Goal: Task Accomplishment & Management: Manage account settings

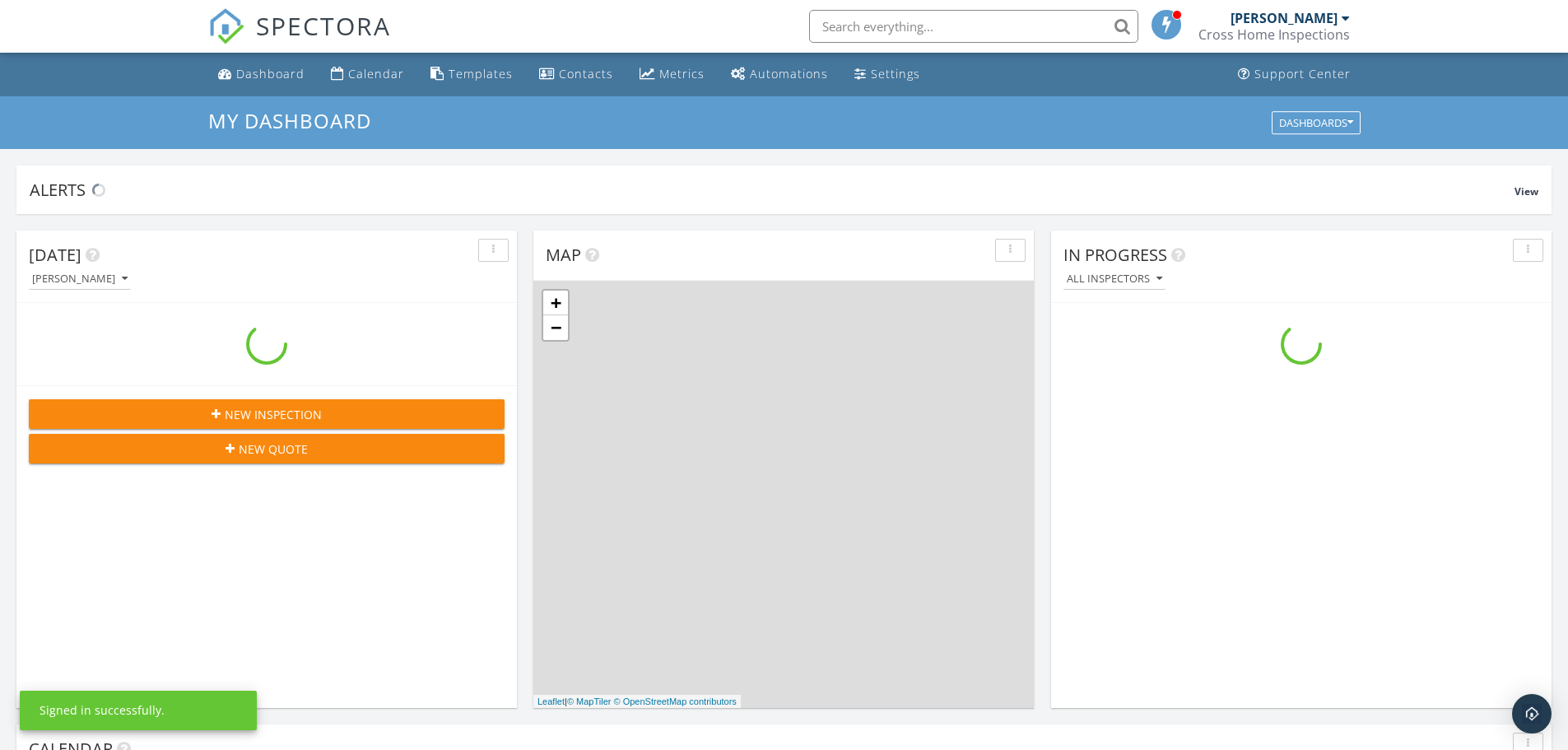
scroll to position [1524, 1594]
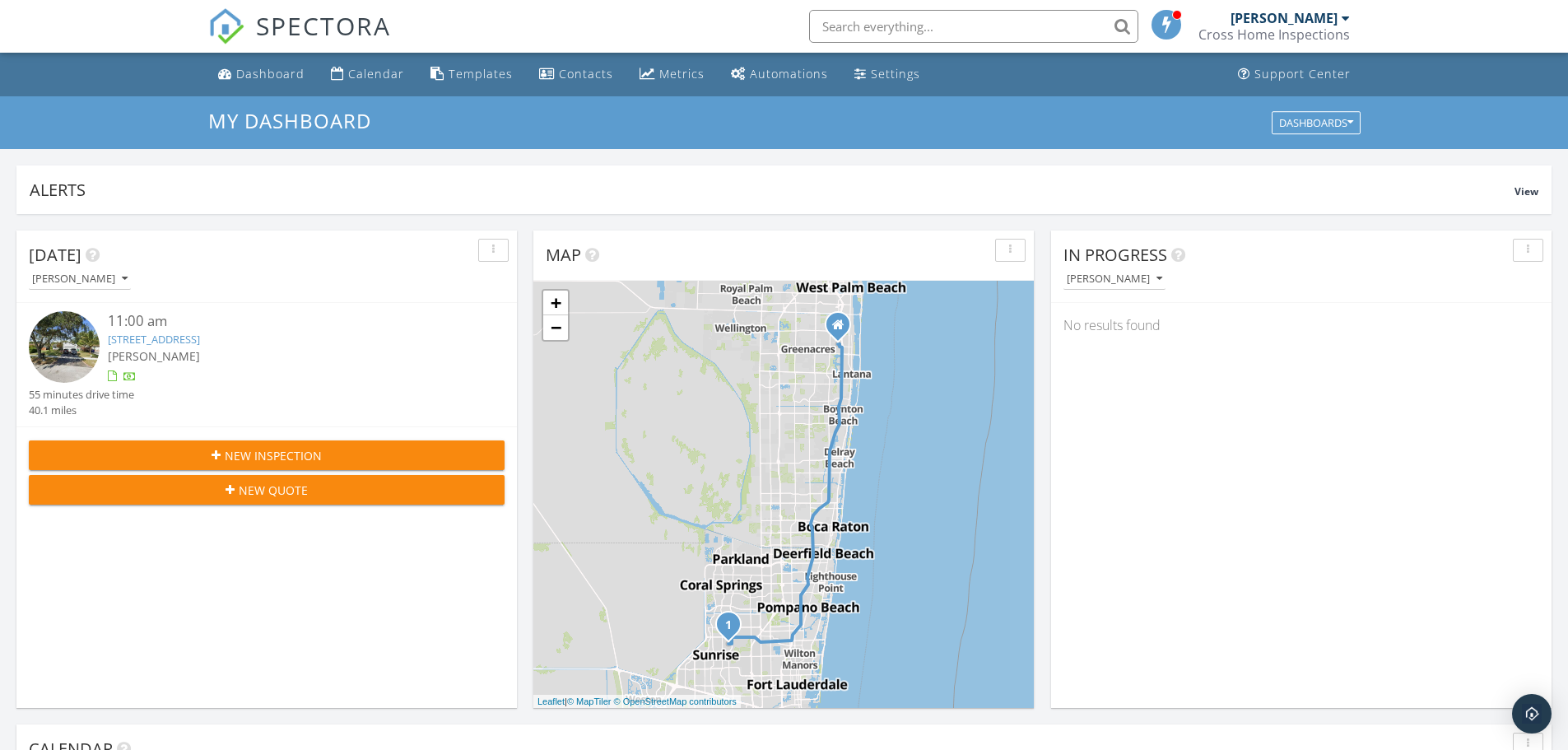
click at [200, 341] on link "[STREET_ADDRESS]" at bounding box center [153, 339] width 92 height 15
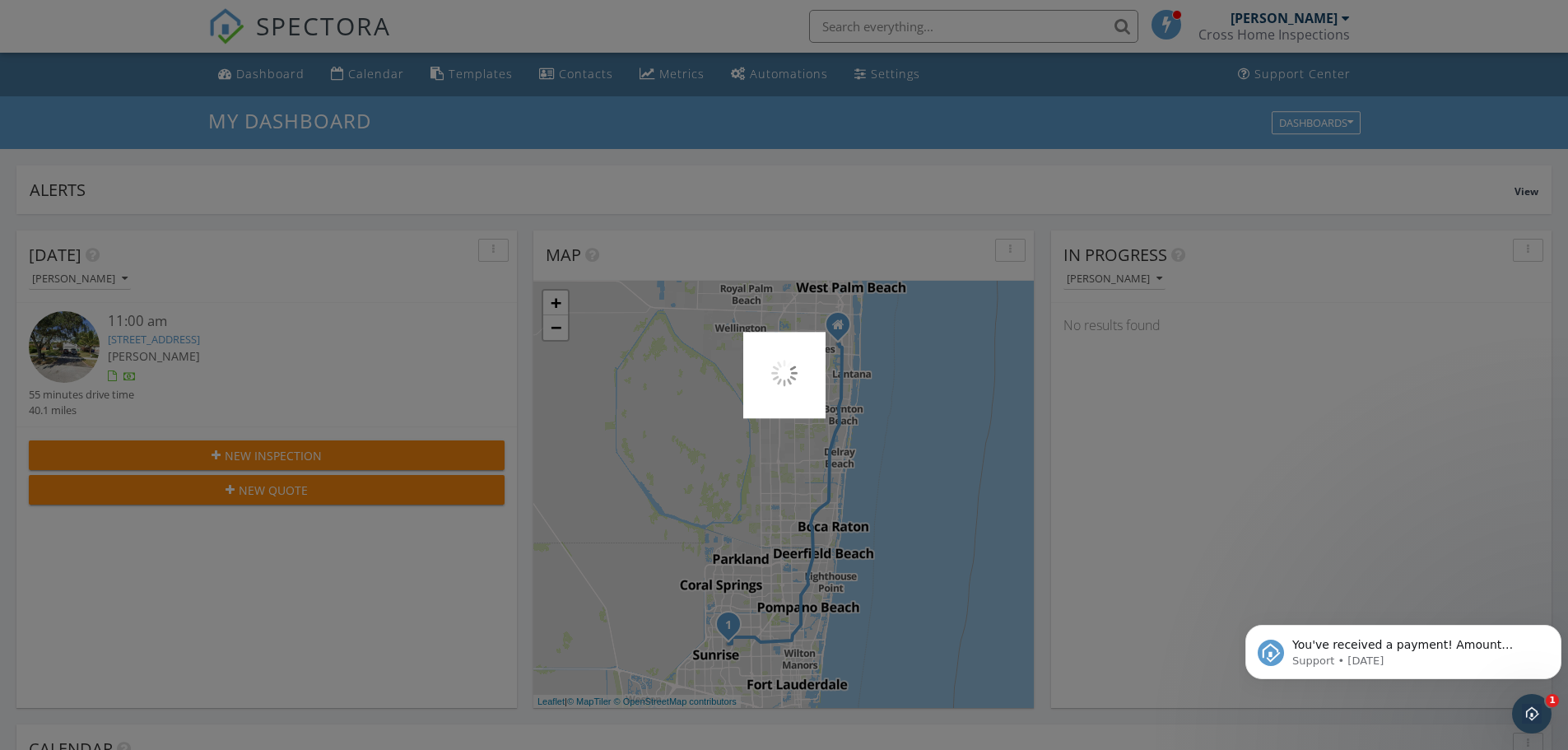
scroll to position [0, 0]
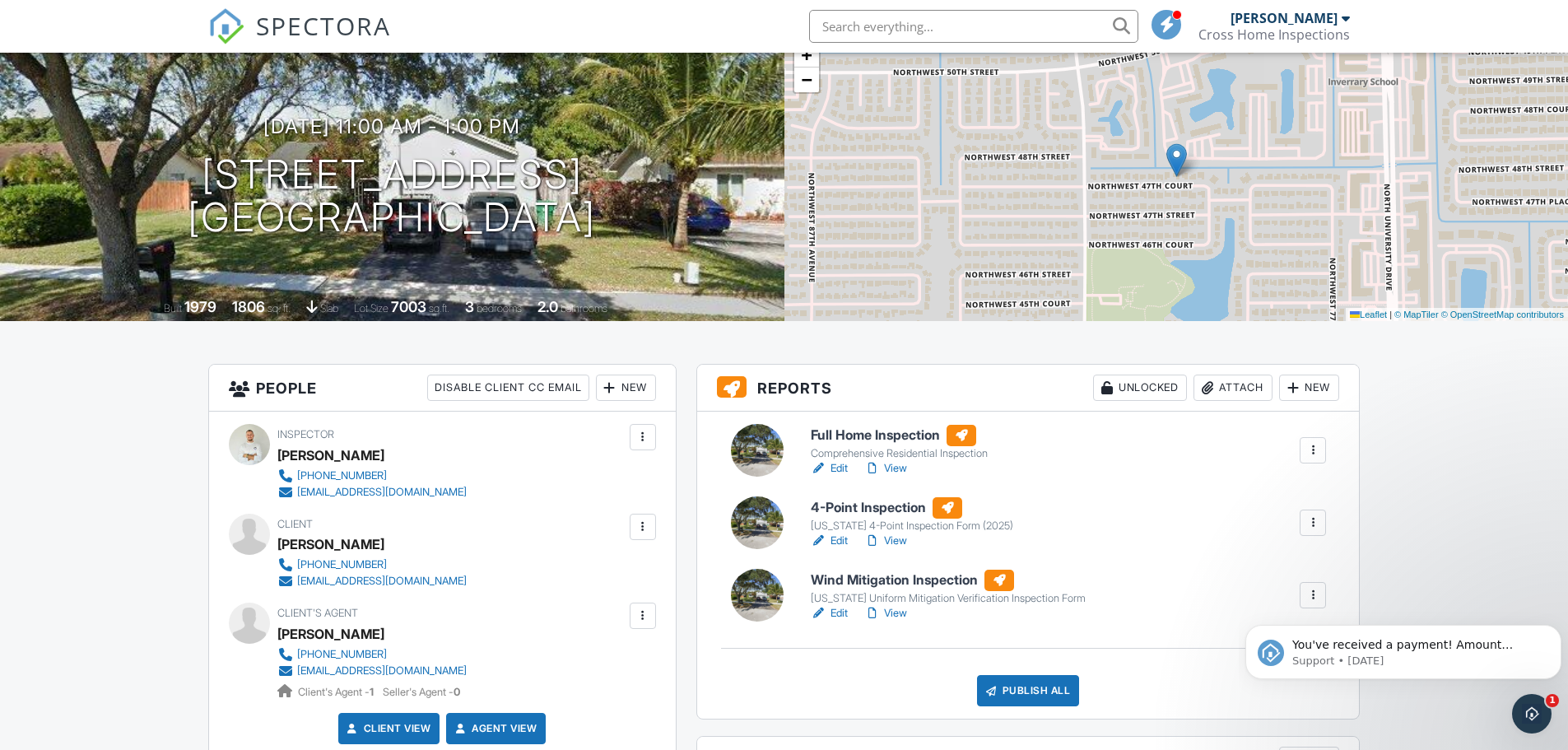
scroll to position [109, 0]
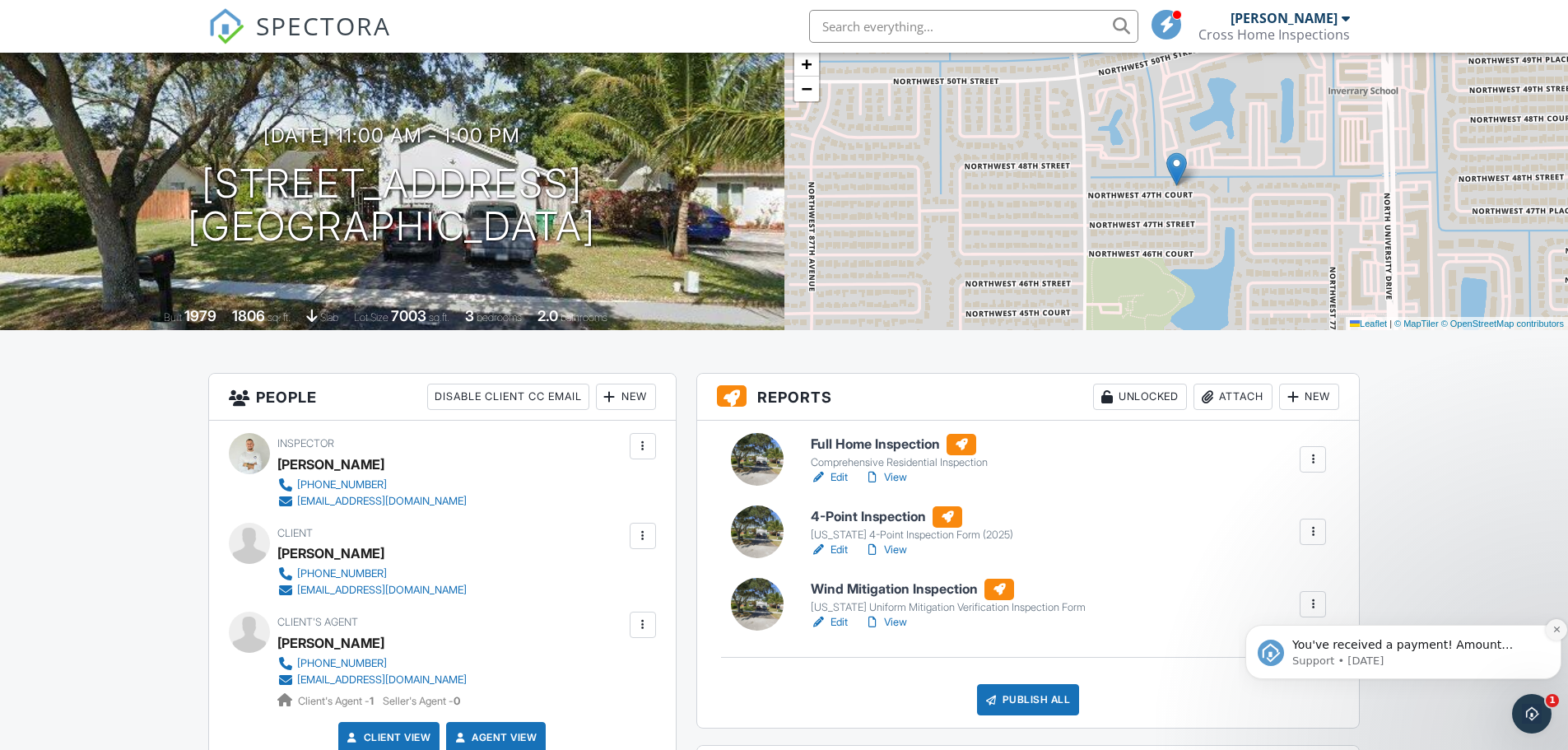
click at [1553, 630] on icon "Dismiss notification" at bounding box center [1558, 629] width 10 height 10
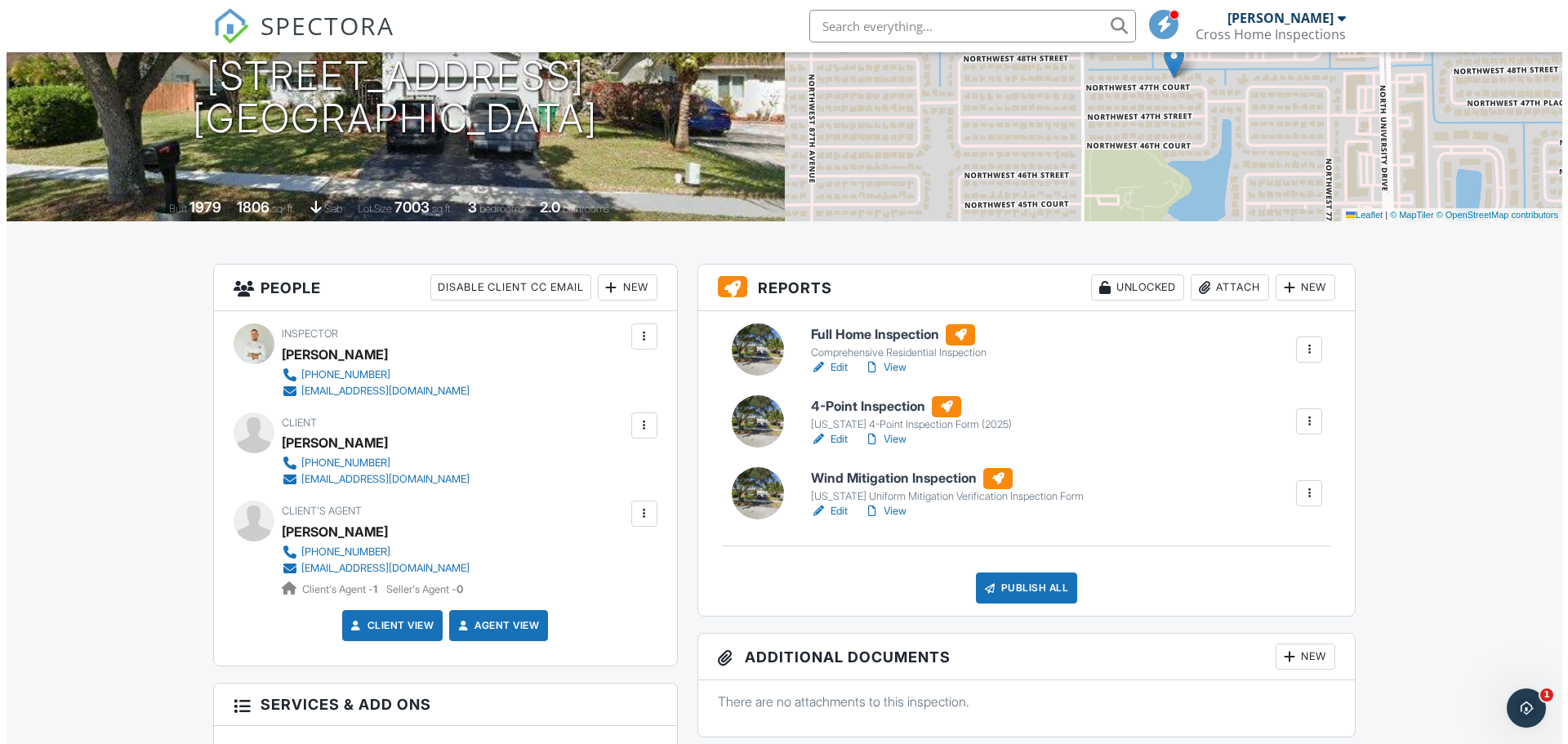
scroll to position [218, 0]
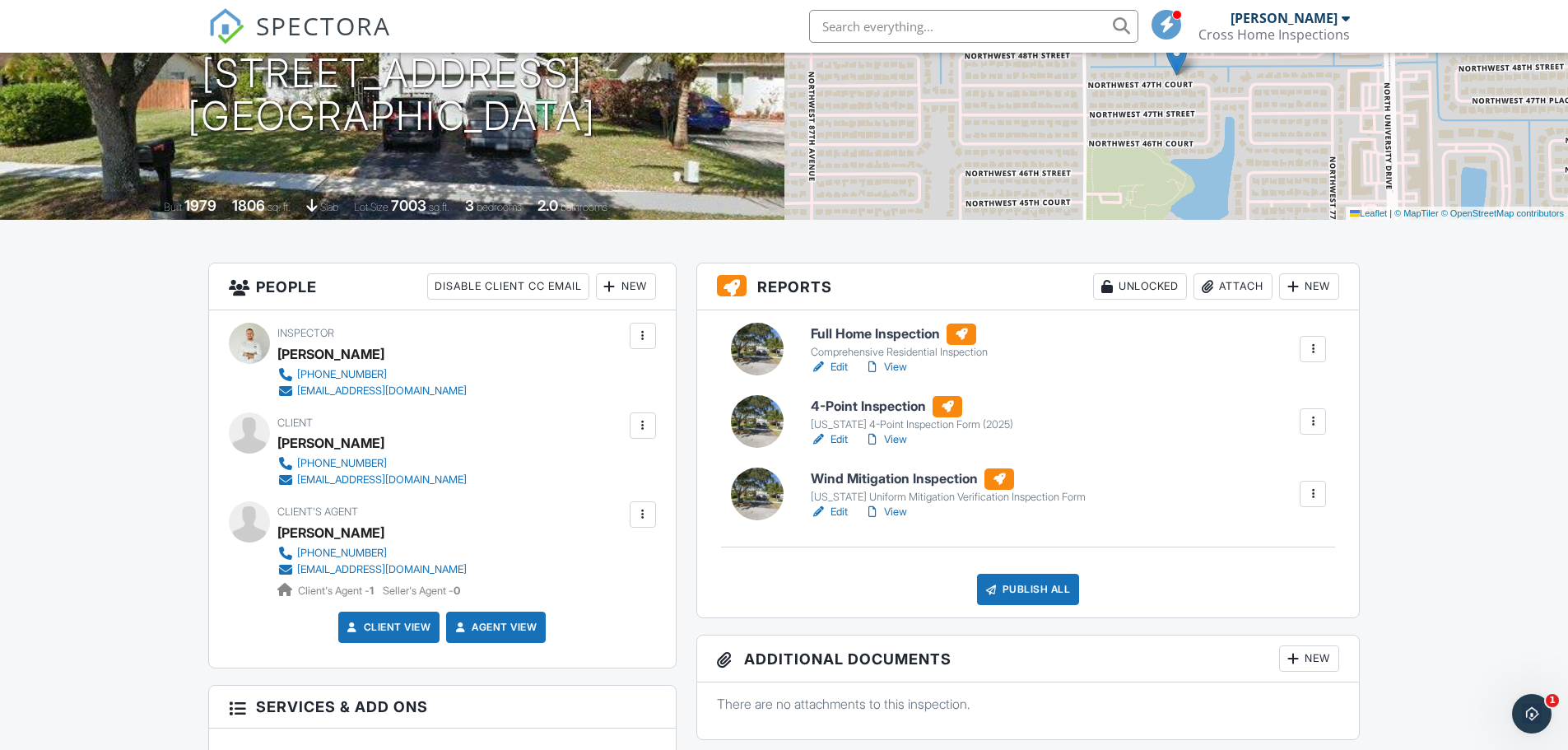
click at [1231, 298] on div "Attach" at bounding box center [1233, 287] width 79 height 27
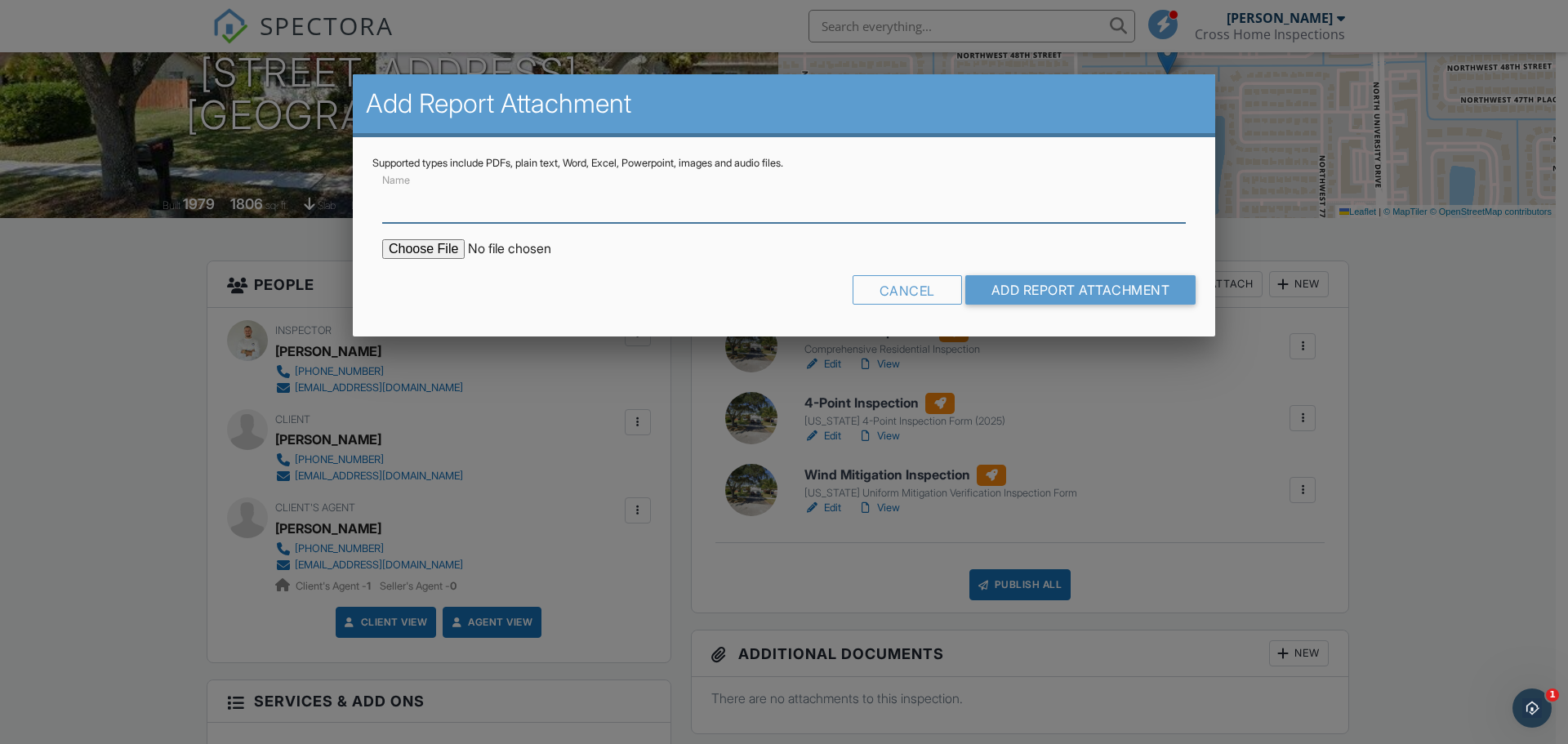
click at [434, 207] on input "Name" at bounding box center [784, 203] width 803 height 40
type input "BUILDFAX REPORT"
click at [442, 253] on input "file" at bounding box center [520, 249] width 277 height 20
type input "C:\fakepath\BuildFaxReport_20250928.pdf"
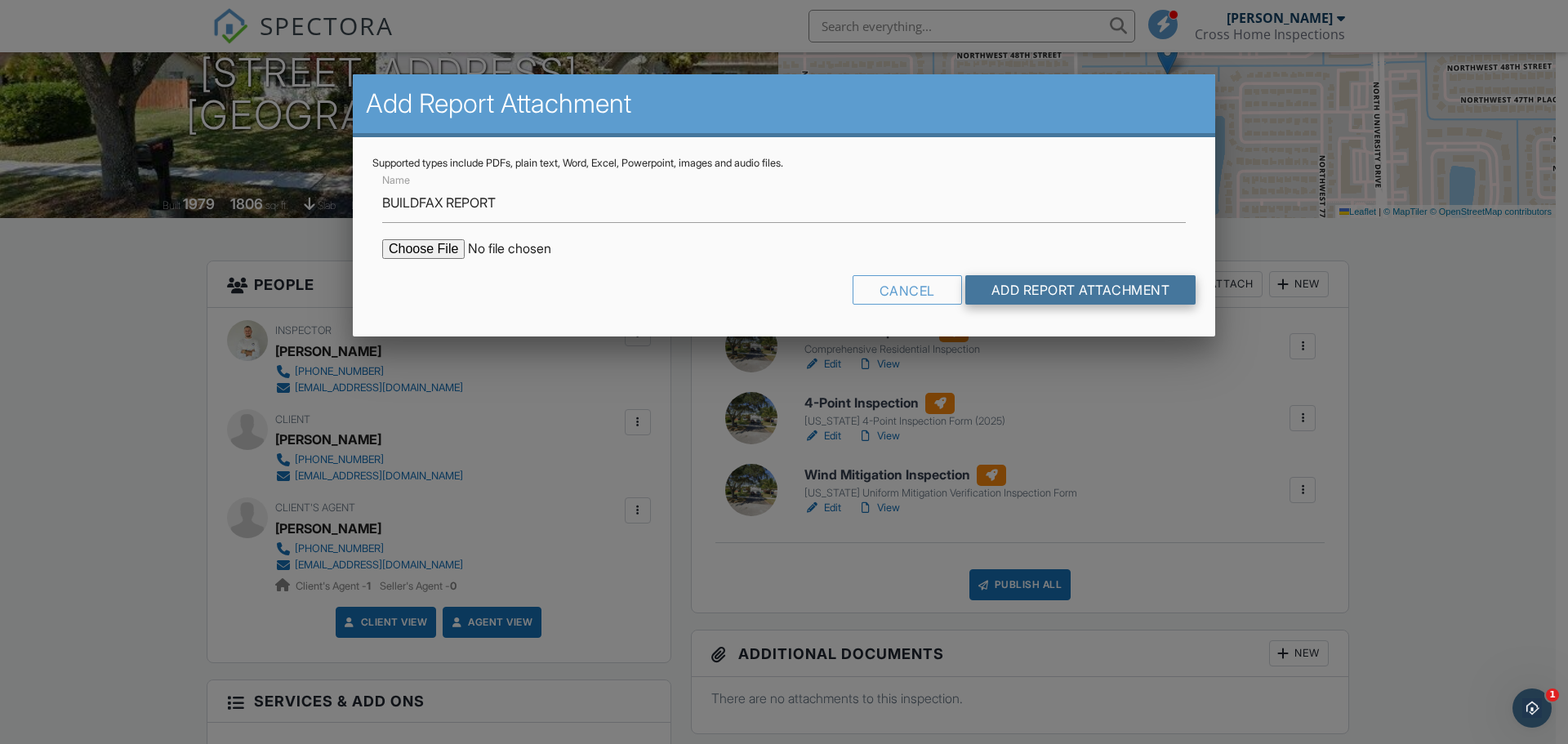
click at [1006, 294] on input "Add Report Attachment" at bounding box center [1081, 289] width 231 height 29
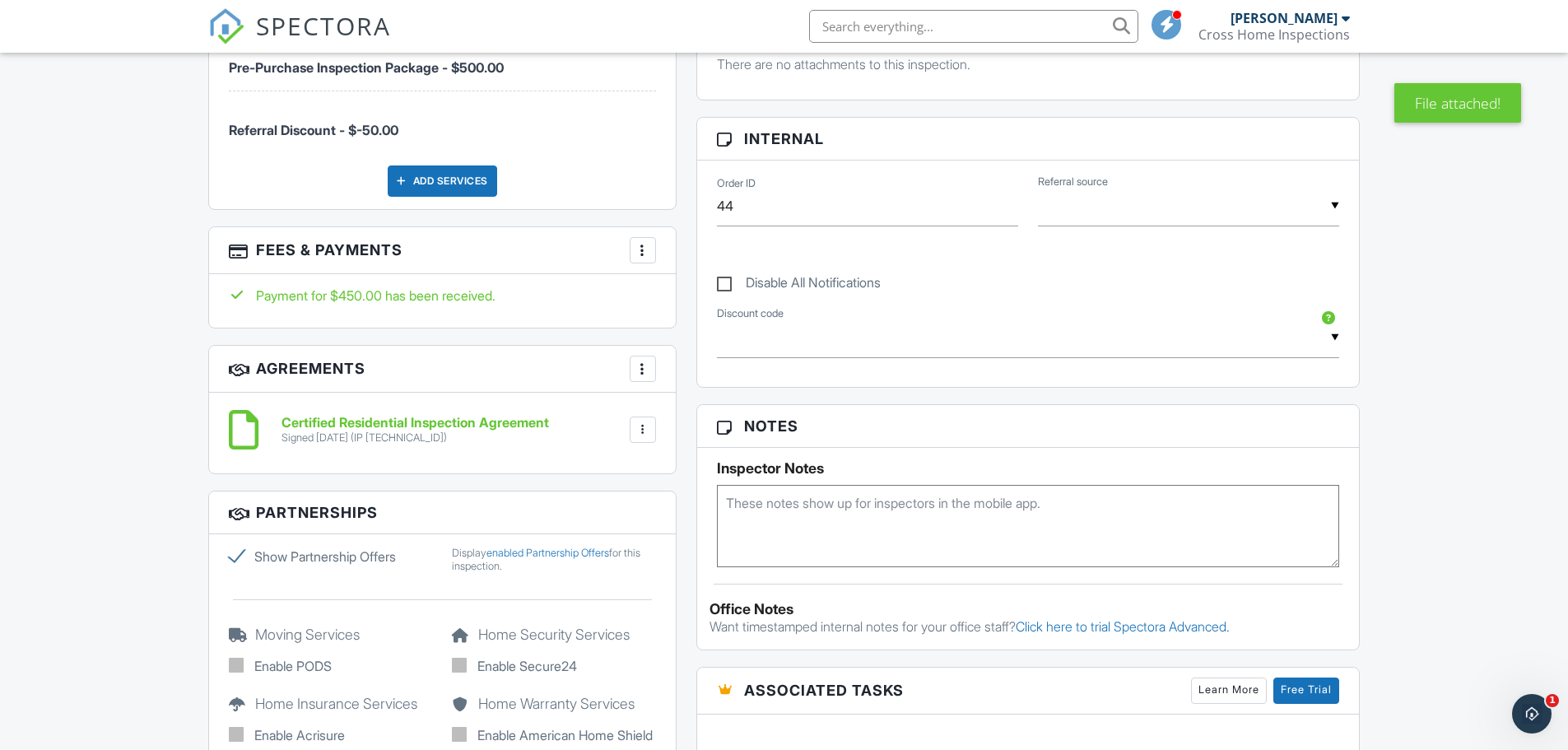
scroll to position [933, 0]
click at [831, 507] on textarea at bounding box center [1028, 525] width 623 height 83
paste textarea "06030316"
click at [742, 503] on textarea "06030316" at bounding box center [1028, 525] width 623 height 83
type textarea "06-030316 - [DATE]"
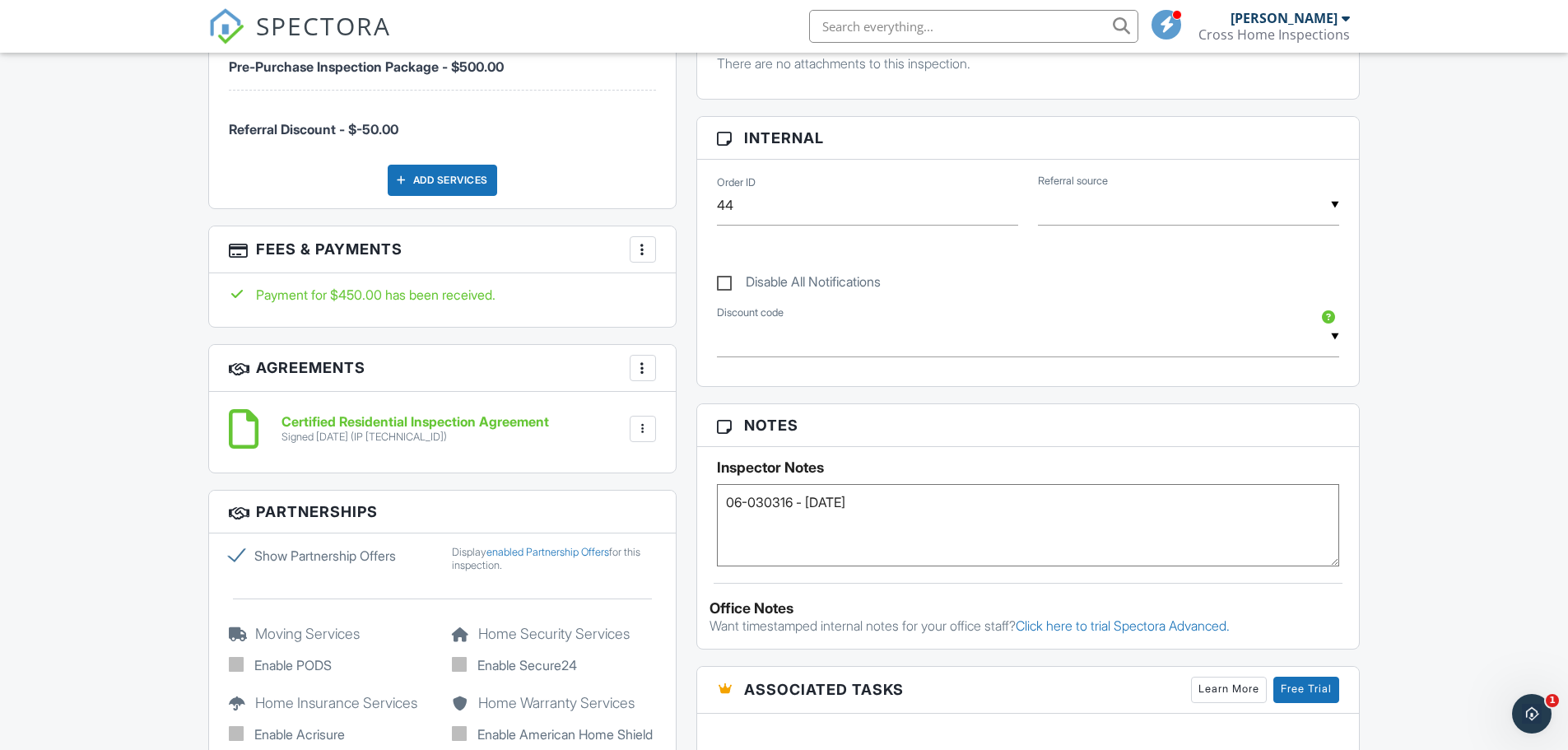
click at [1452, 512] on div "Dashboard Calendar Templates Contacts Metrics Automations Settings Support Cent…" at bounding box center [784, 360] width 1568 height 2481
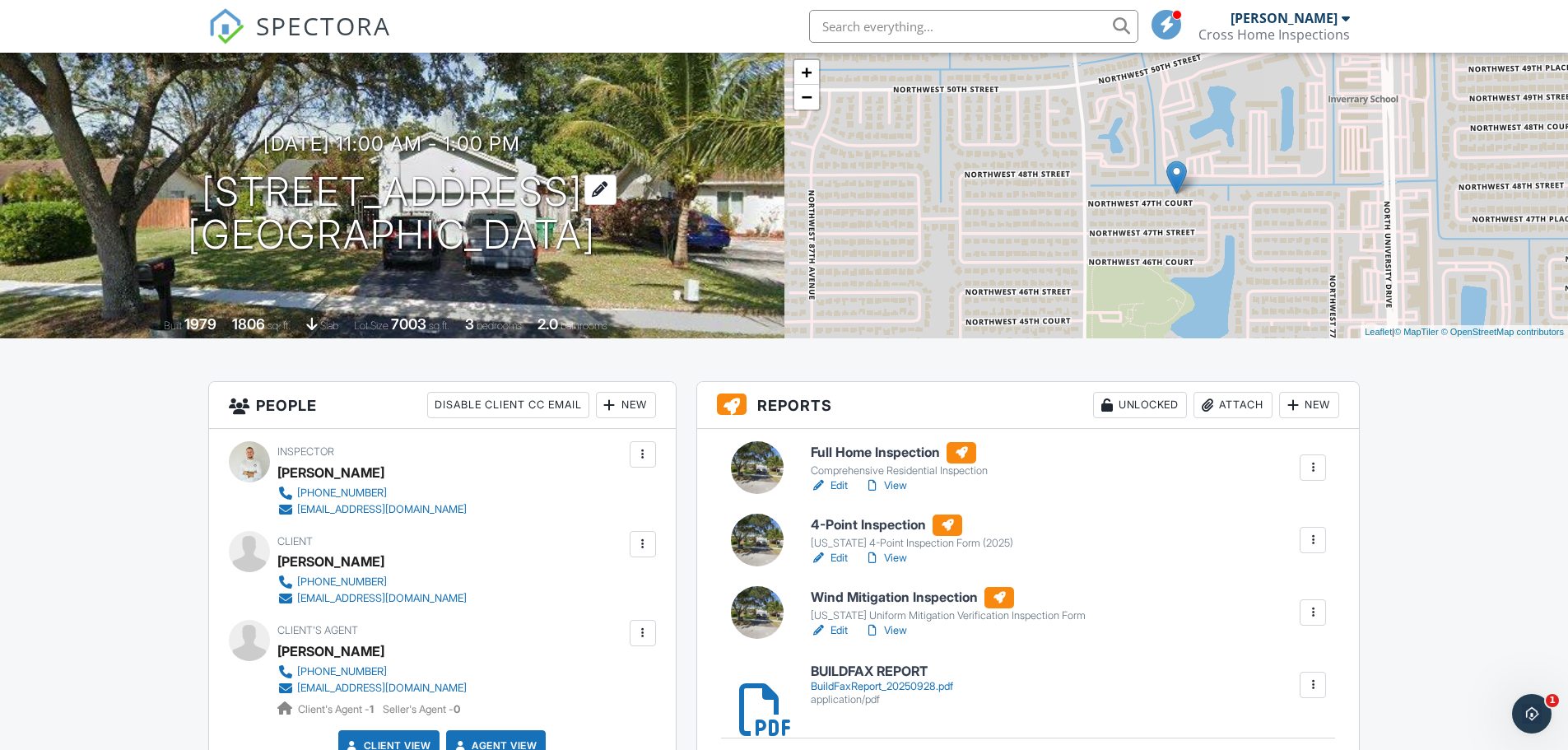
scroll to position [0, 0]
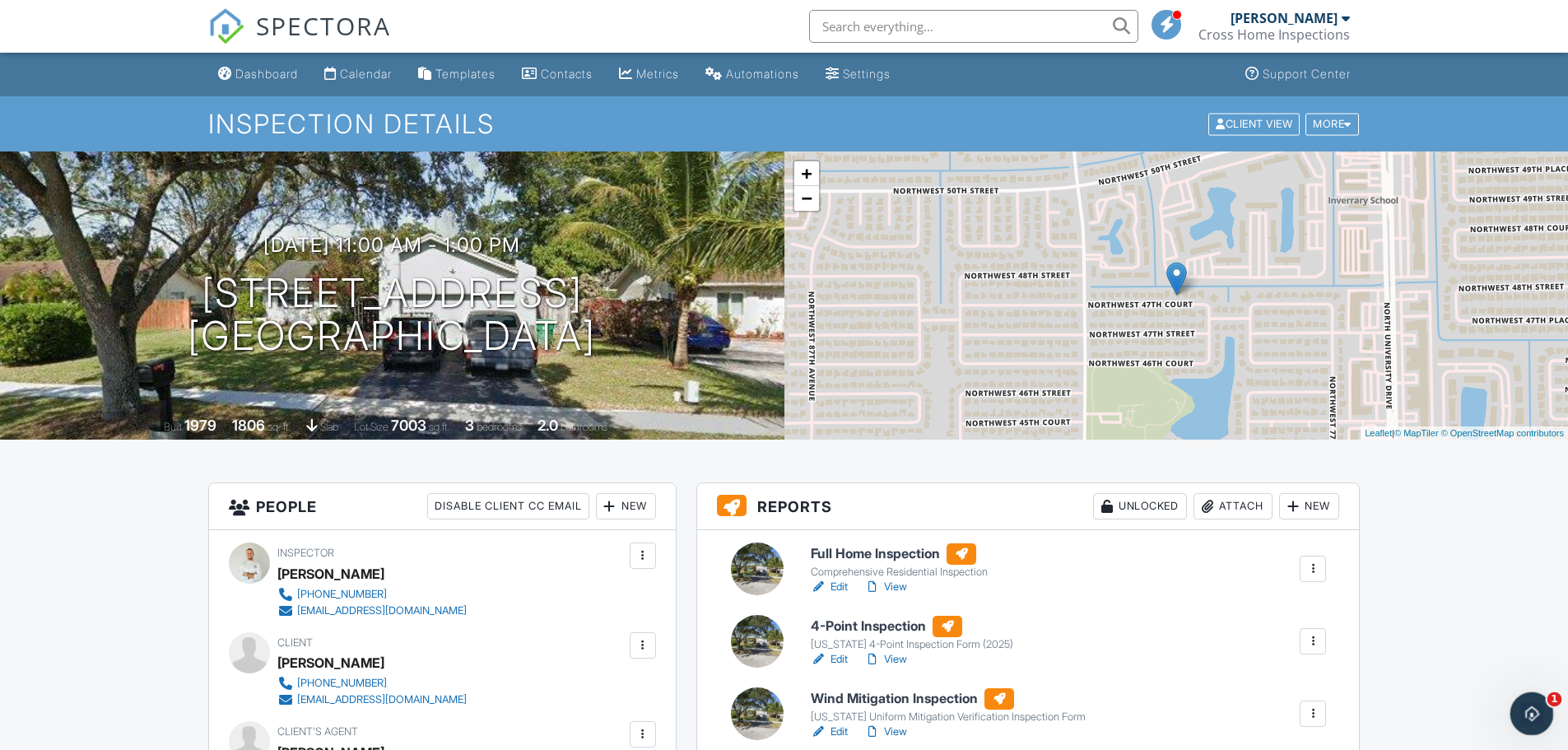
click at [1530, 711] on icon "Open Intercom Messenger" at bounding box center [1529, 711] width 28 height 28
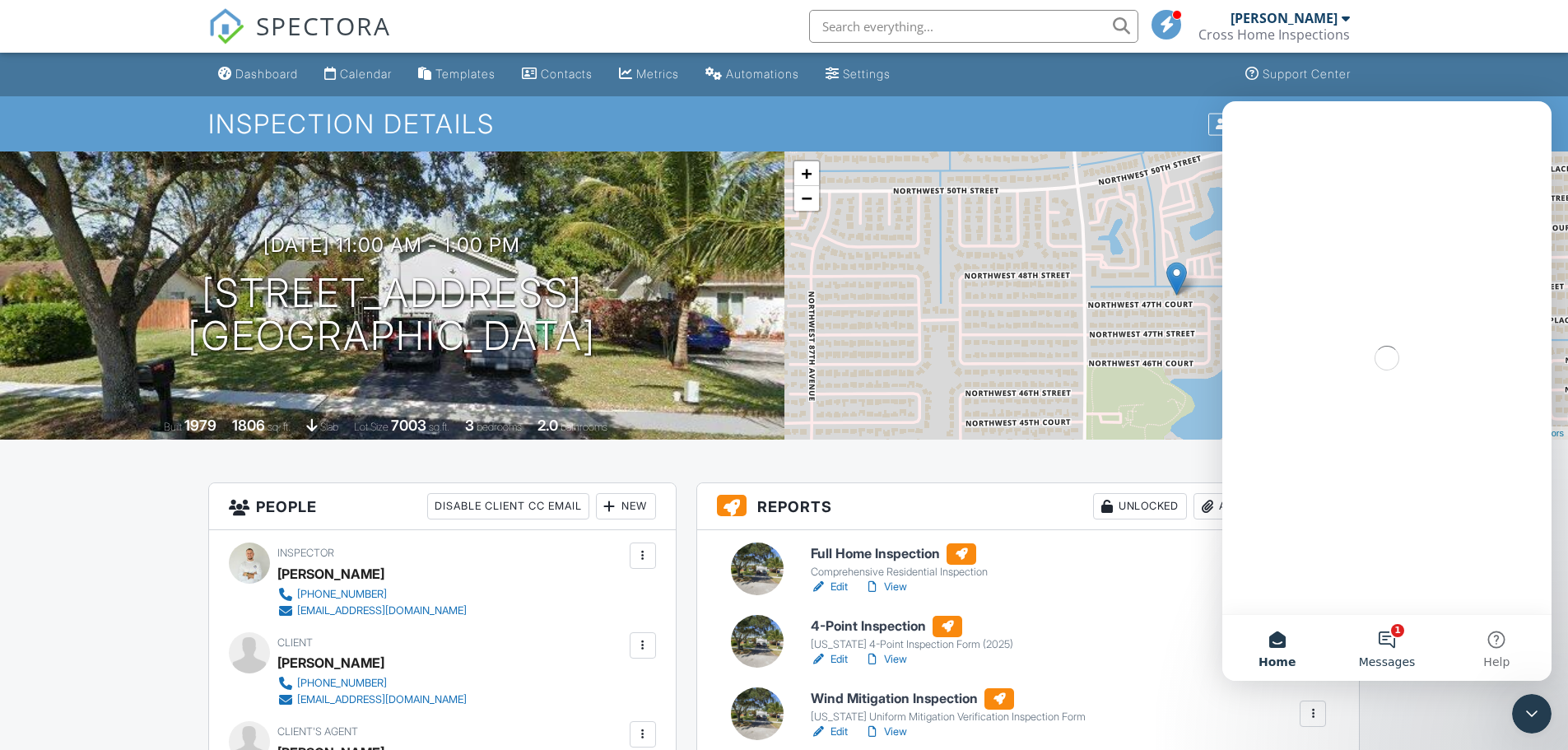
click at [1386, 647] on button "1 Messages" at bounding box center [1386, 647] width 109 height 66
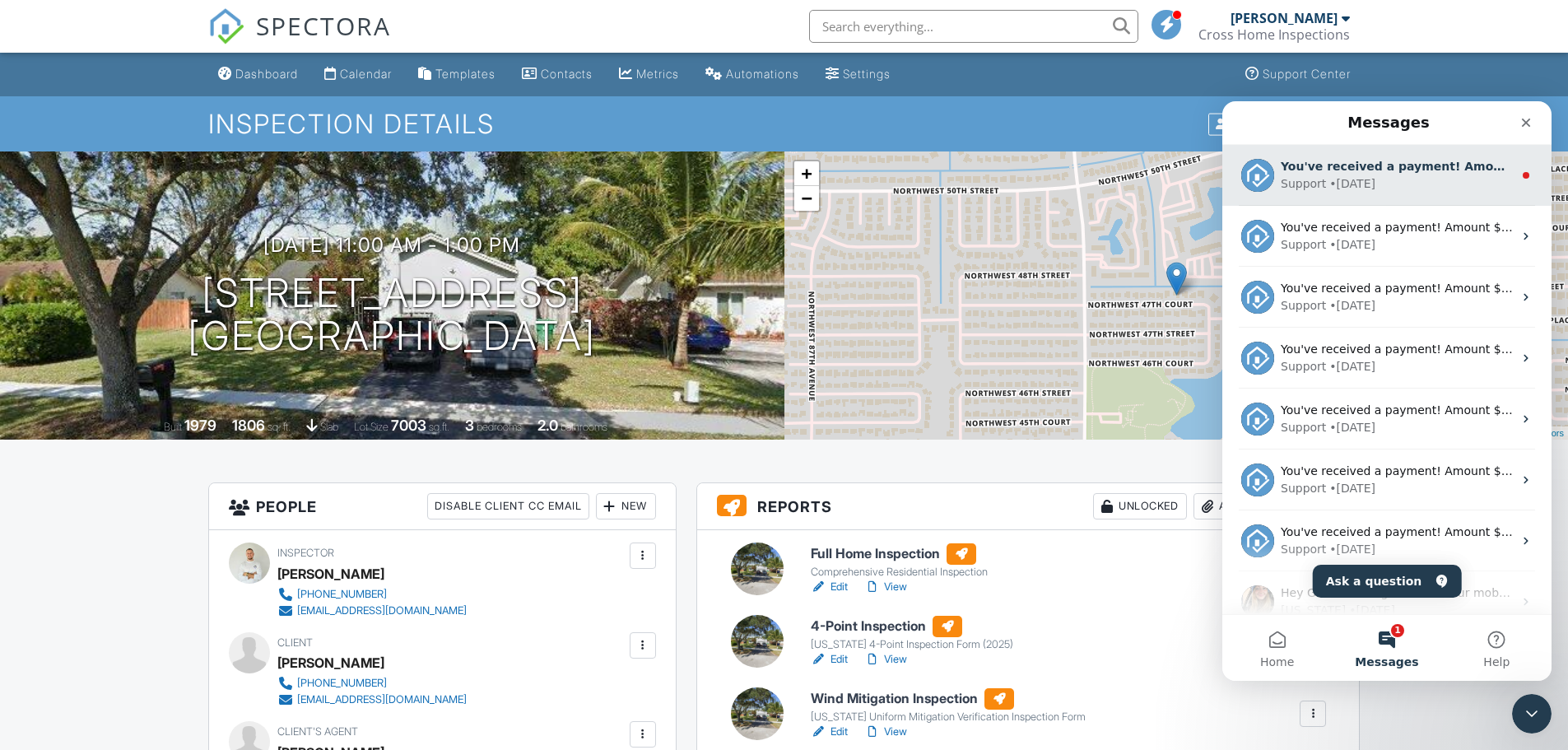
click at [1360, 179] on div "• [DATE]" at bounding box center [1352, 183] width 47 height 17
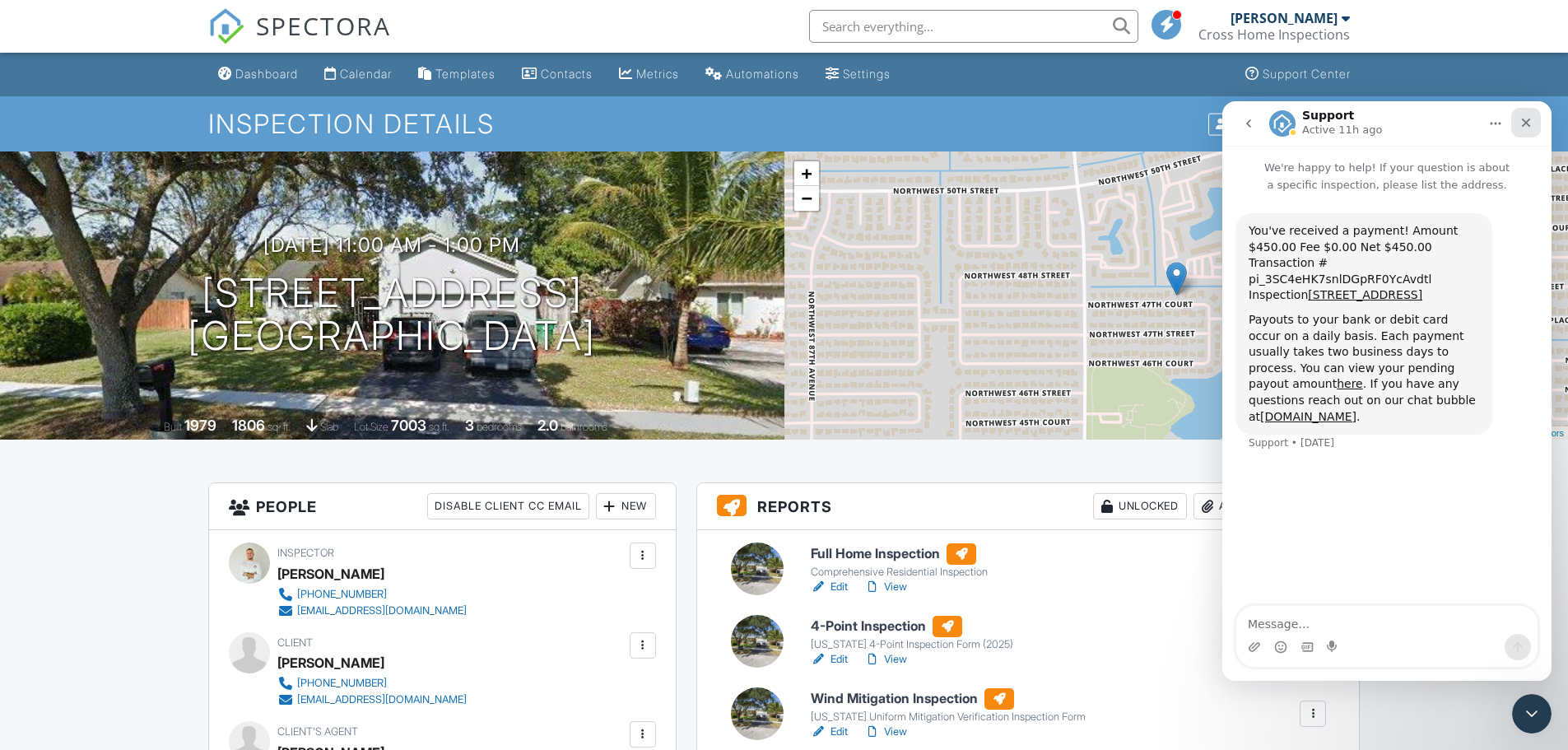
click at [1535, 125] on div "Close" at bounding box center [1525, 122] width 29 height 29
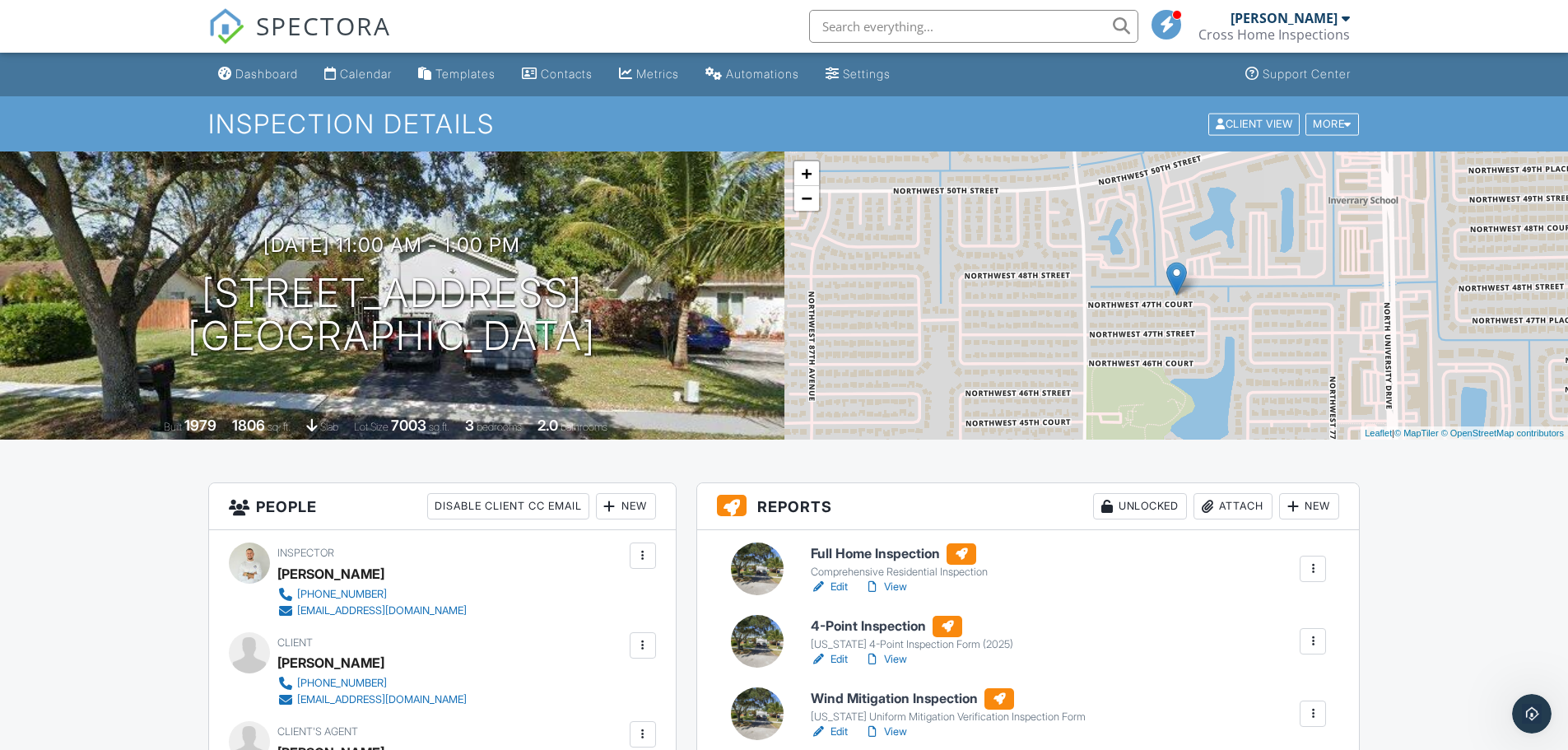
click at [1280, 16] on div "[PERSON_NAME]" at bounding box center [1284, 17] width 107 height 16
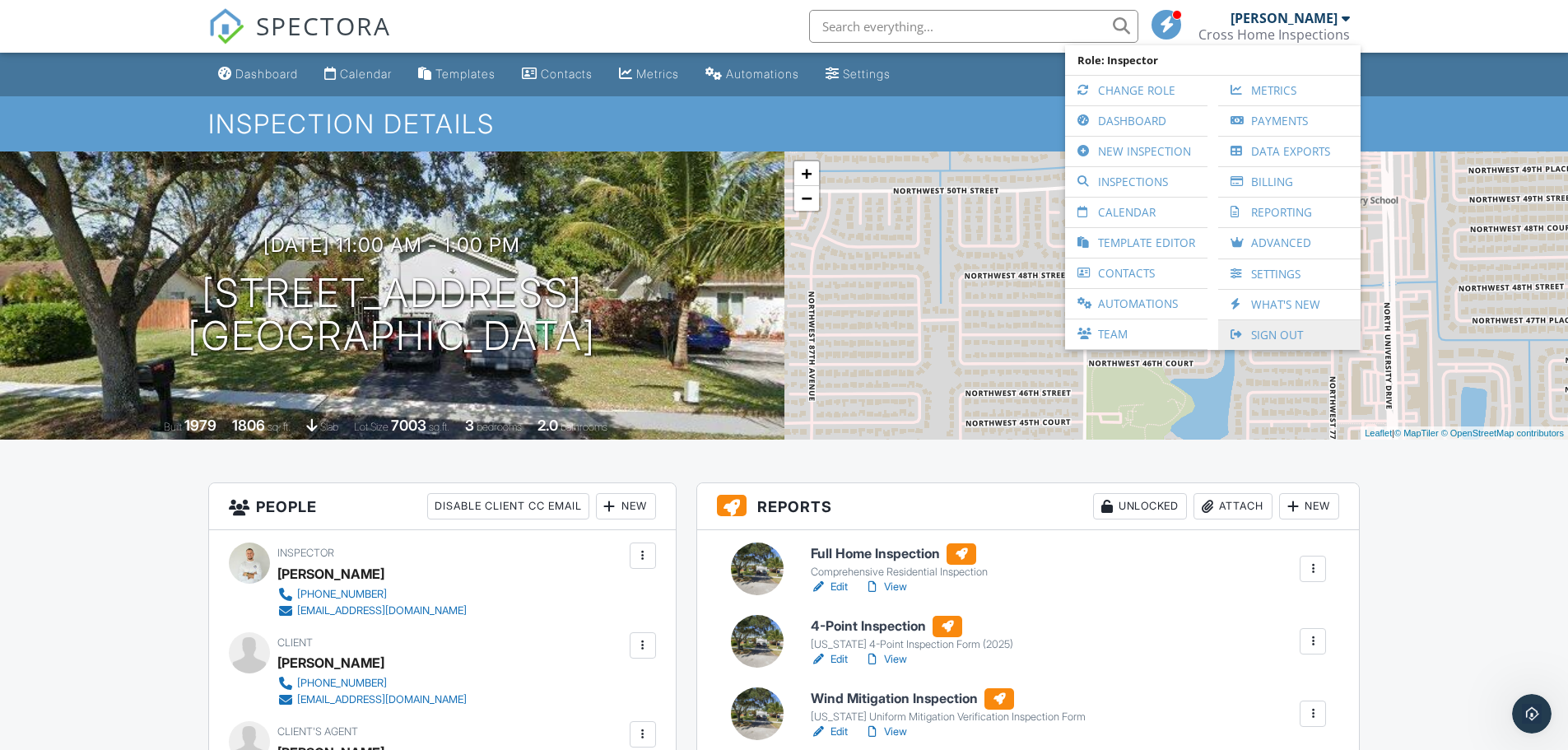
click at [1252, 333] on link "Sign Out" at bounding box center [1290, 335] width 126 height 29
